Goal: Find contact information: Find contact information

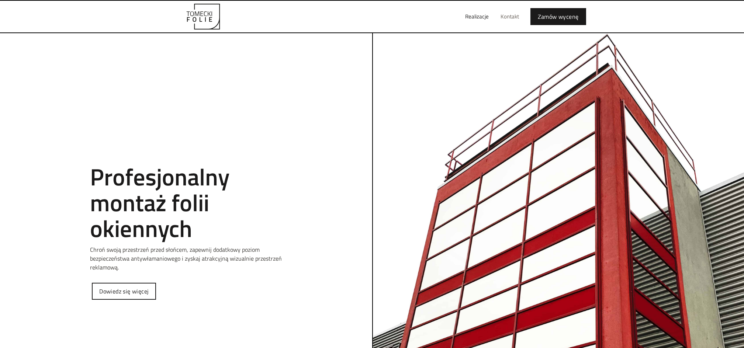
click at [509, 15] on link "Kontakt" at bounding box center [509, 17] width 30 height 24
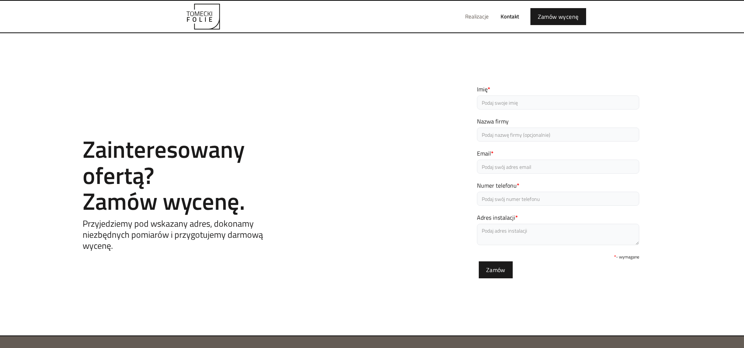
click at [487, 14] on link "Realizacje" at bounding box center [476, 17] width 35 height 24
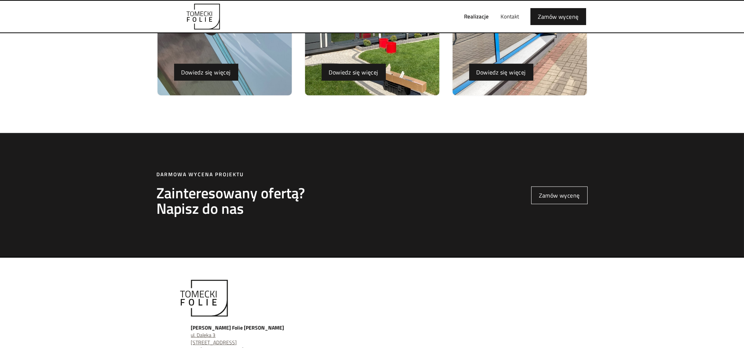
scroll to position [2506, 0]
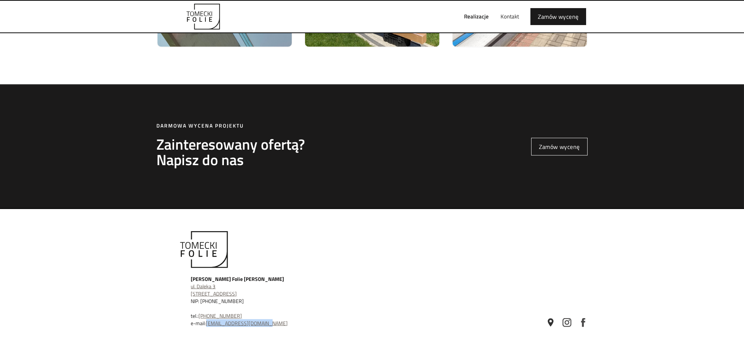
drag, startPoint x: 269, startPoint y: 323, endPoint x: 207, endPoint y: 321, distance: 62.0
click at [207, 321] on div "[PERSON_NAME] Folie [PERSON_NAME] ul. [STREET_ADDRESS] NIP: [PHONE_NUMBER] tel.…" at bounding box center [302, 301] width 222 height 52
copy link "[EMAIL_ADDRESS][DOMAIN_NAME]"
